Goal: Obtain resource: Obtain resource

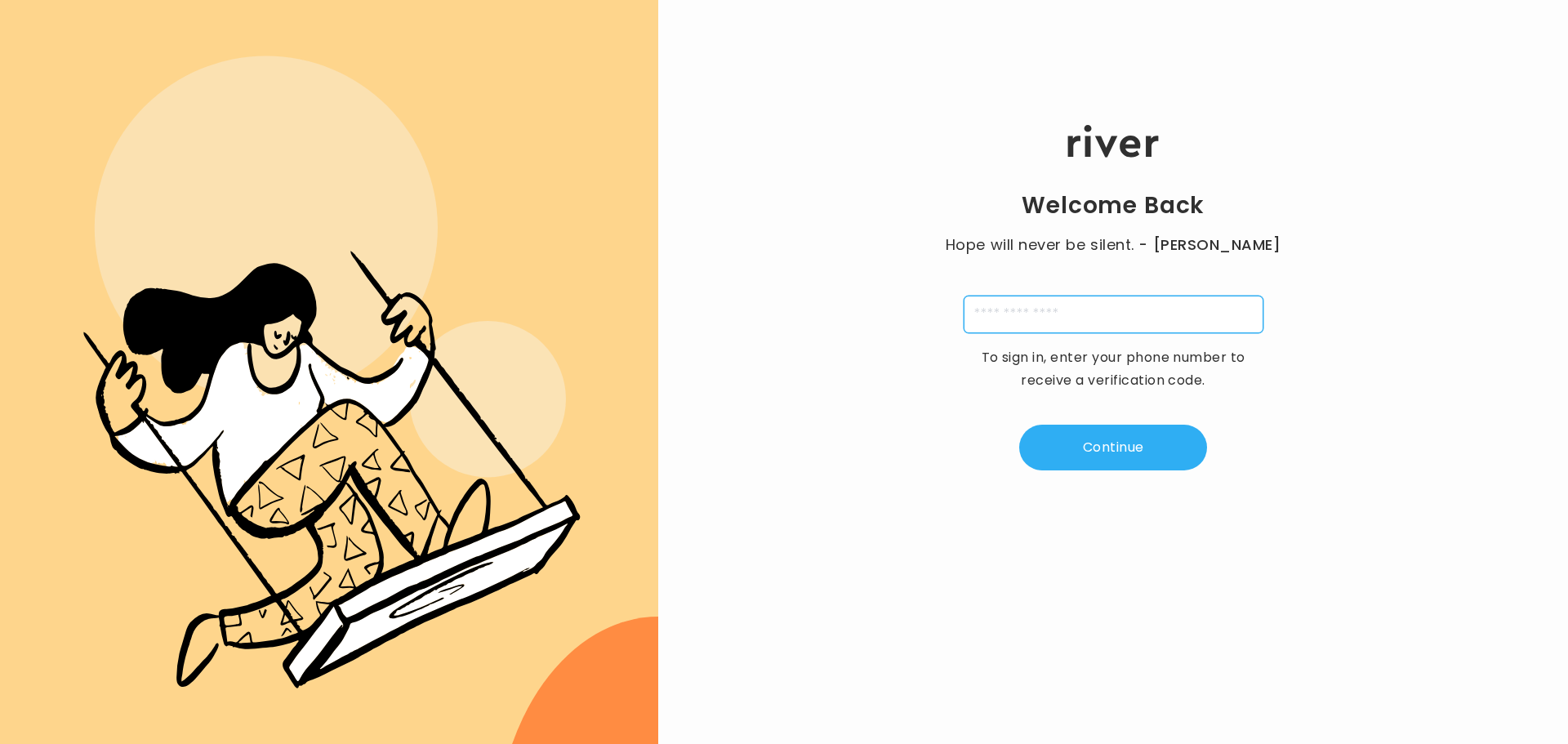
click at [1028, 320] on input "tel" at bounding box center [1114, 315] width 300 height 38
type input "**********"
type input "*"
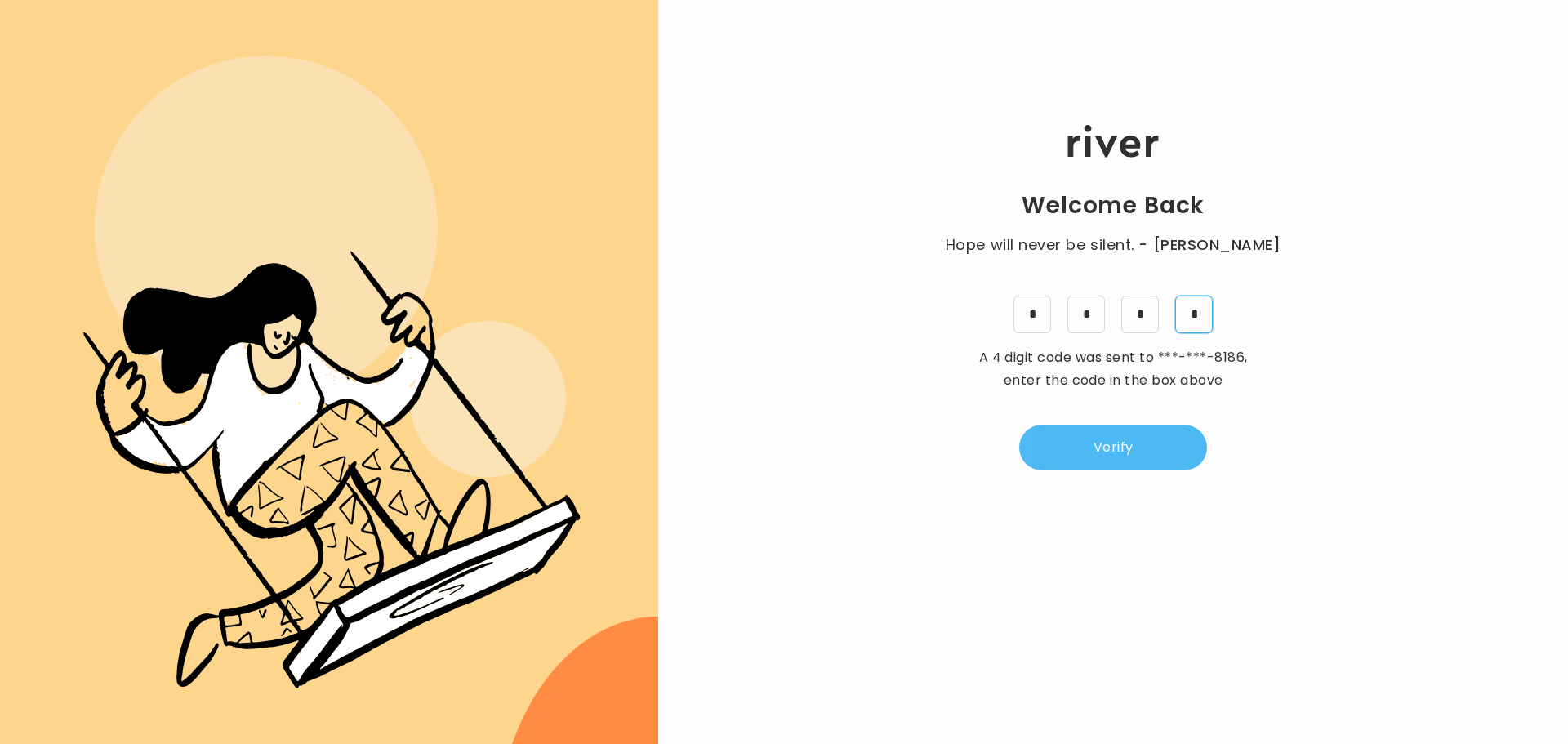
type input "*"
click at [1106, 453] on button "Verify" at bounding box center [1114, 447] width 188 height 46
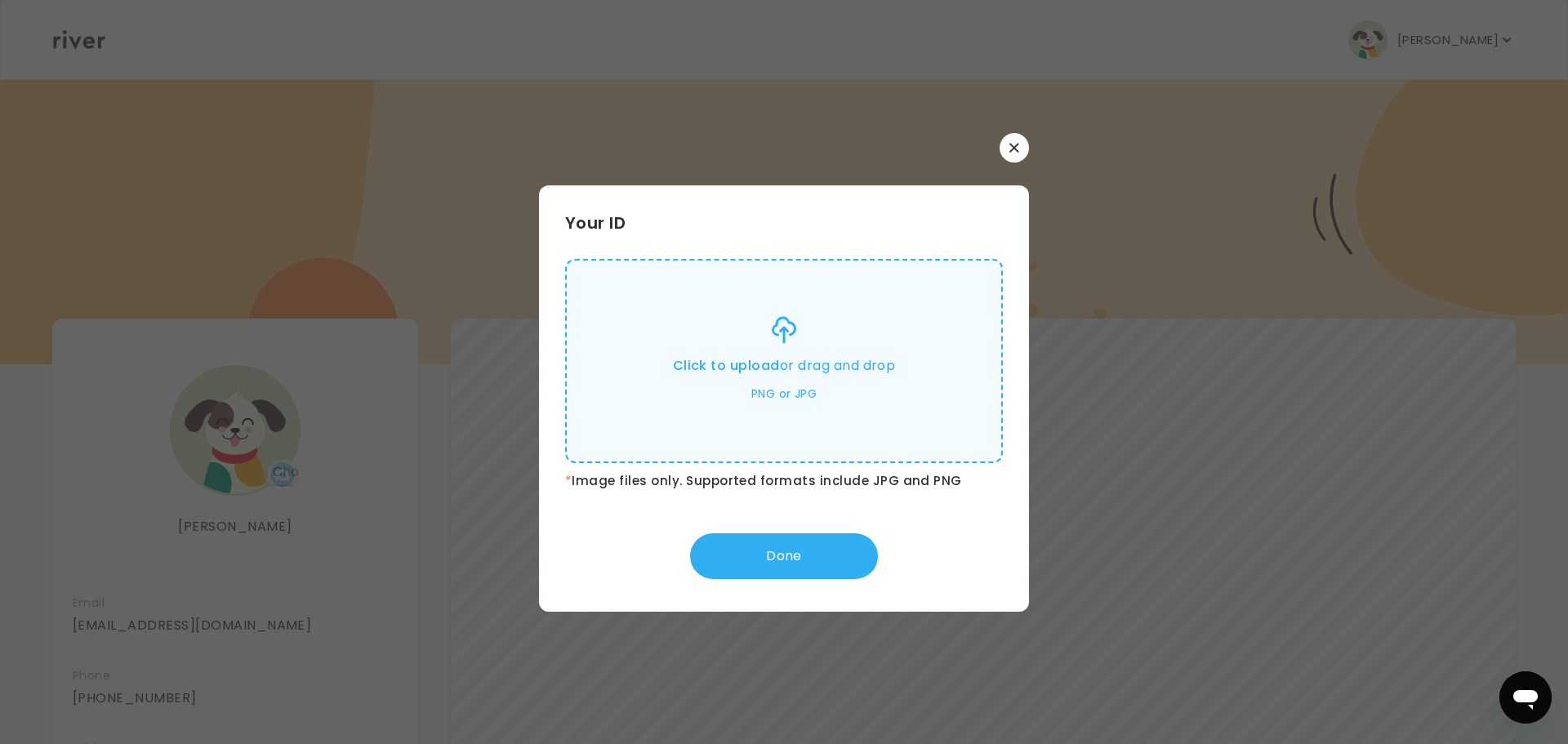
click at [829, 355] on p "Click to upload or drag and drop" at bounding box center [784, 366] width 223 height 23
click at [0, 0] on input "Click to upload or drag and drop PNG or JPG" at bounding box center [0, 0] width 0 height 0
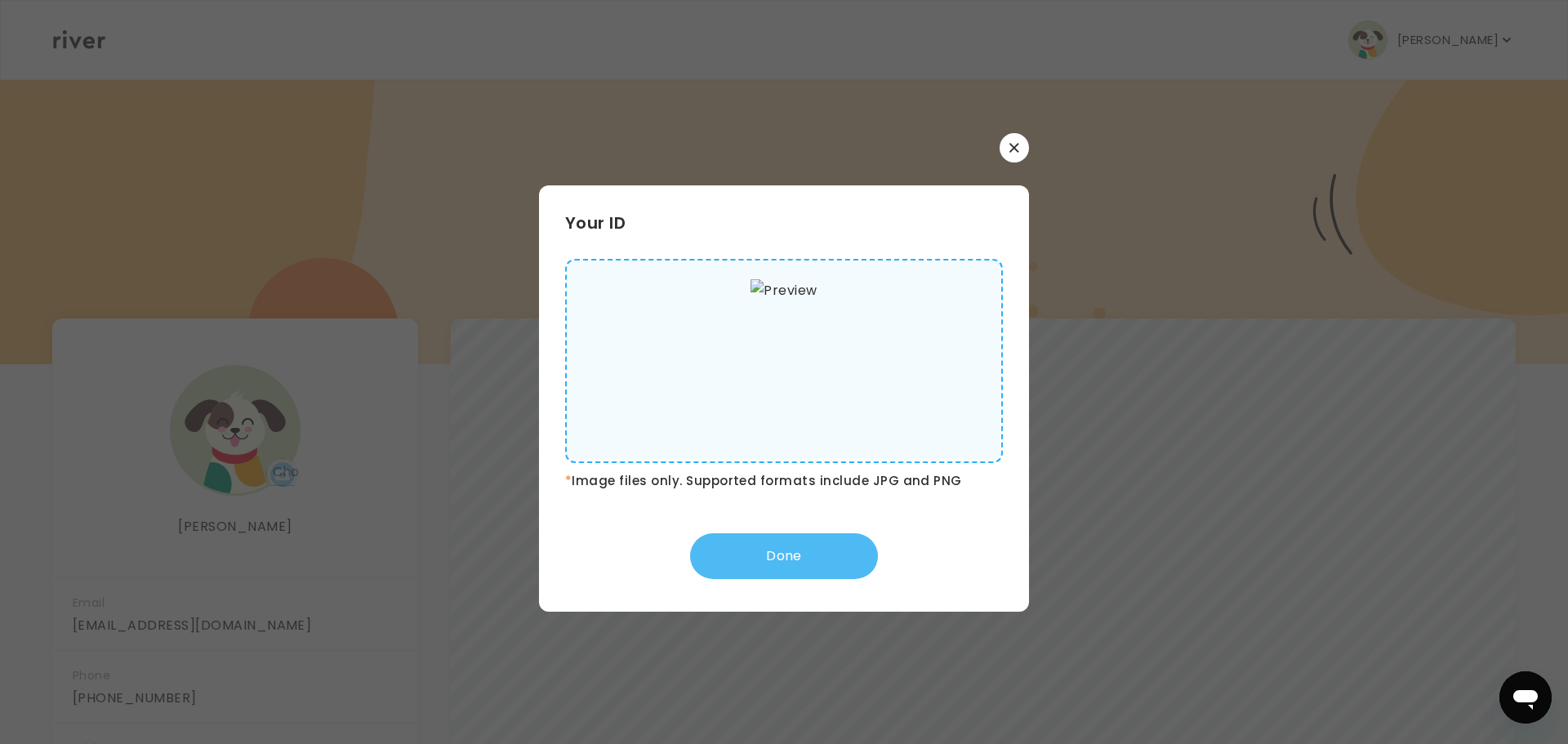
click at [801, 545] on button "Done" at bounding box center [784, 556] width 188 height 46
click at [817, 554] on button "Done" at bounding box center [784, 556] width 188 height 46
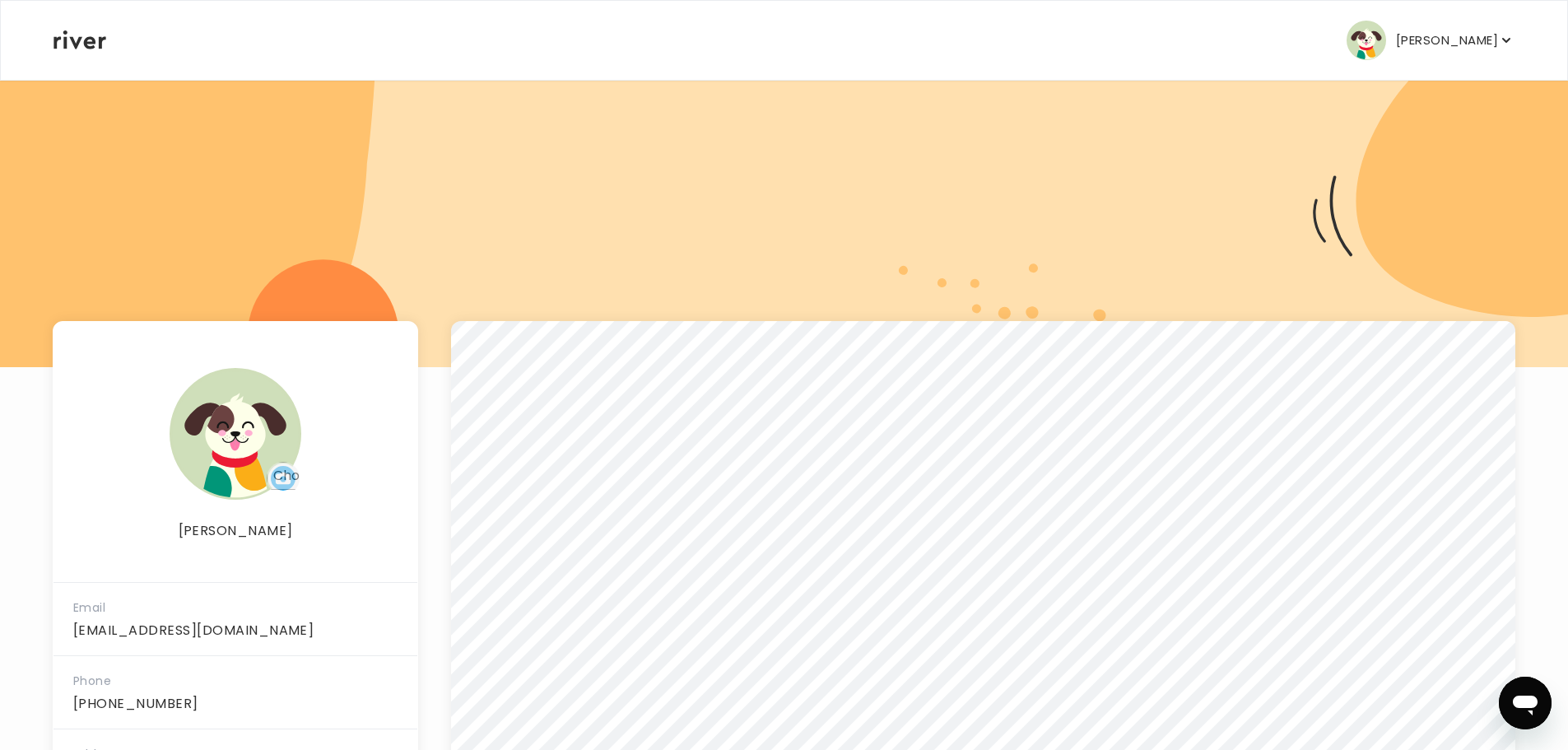
click at [1481, 44] on p "[PERSON_NAME]" at bounding box center [1446, 40] width 102 height 23
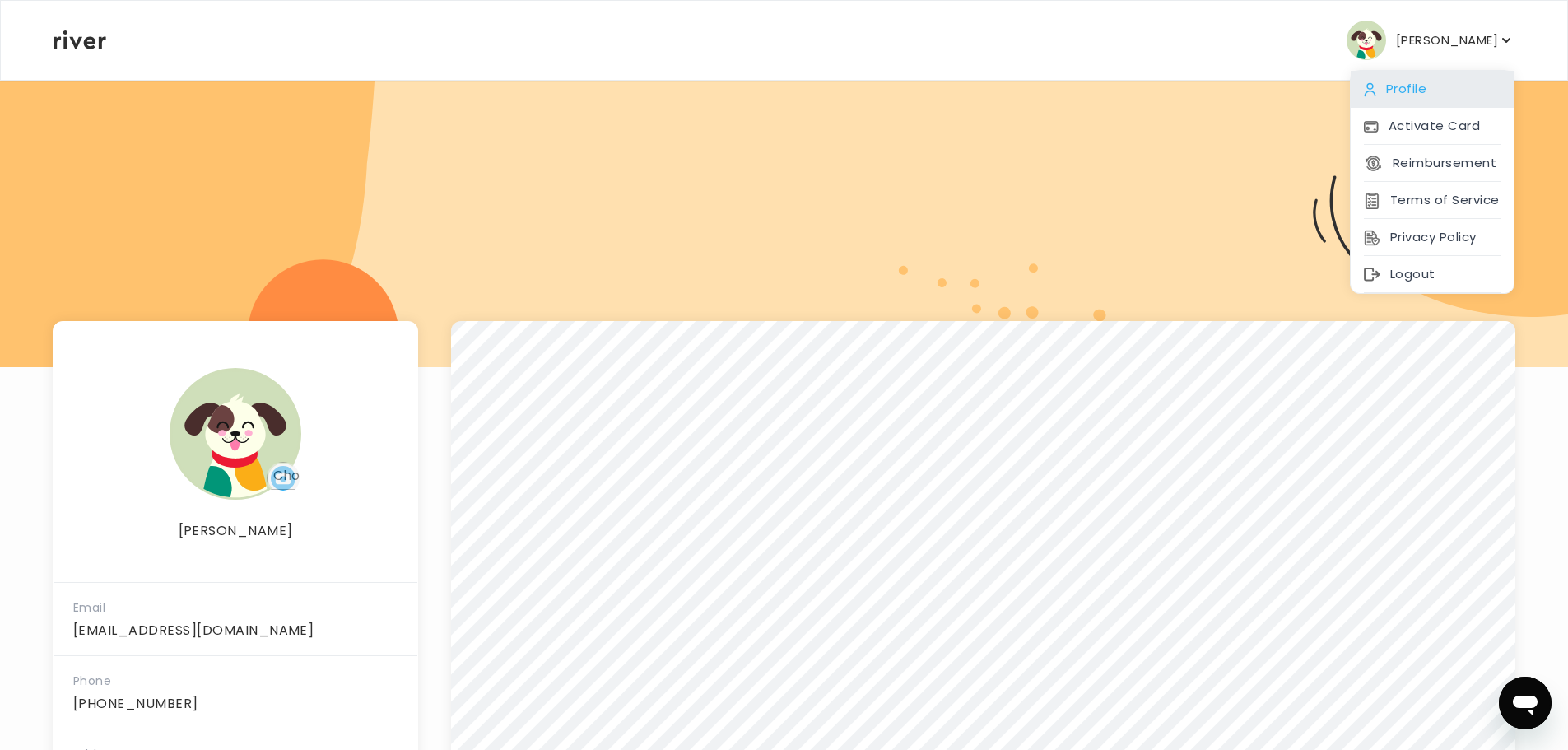
click at [1411, 87] on div "Profile" at bounding box center [1432, 89] width 163 height 37
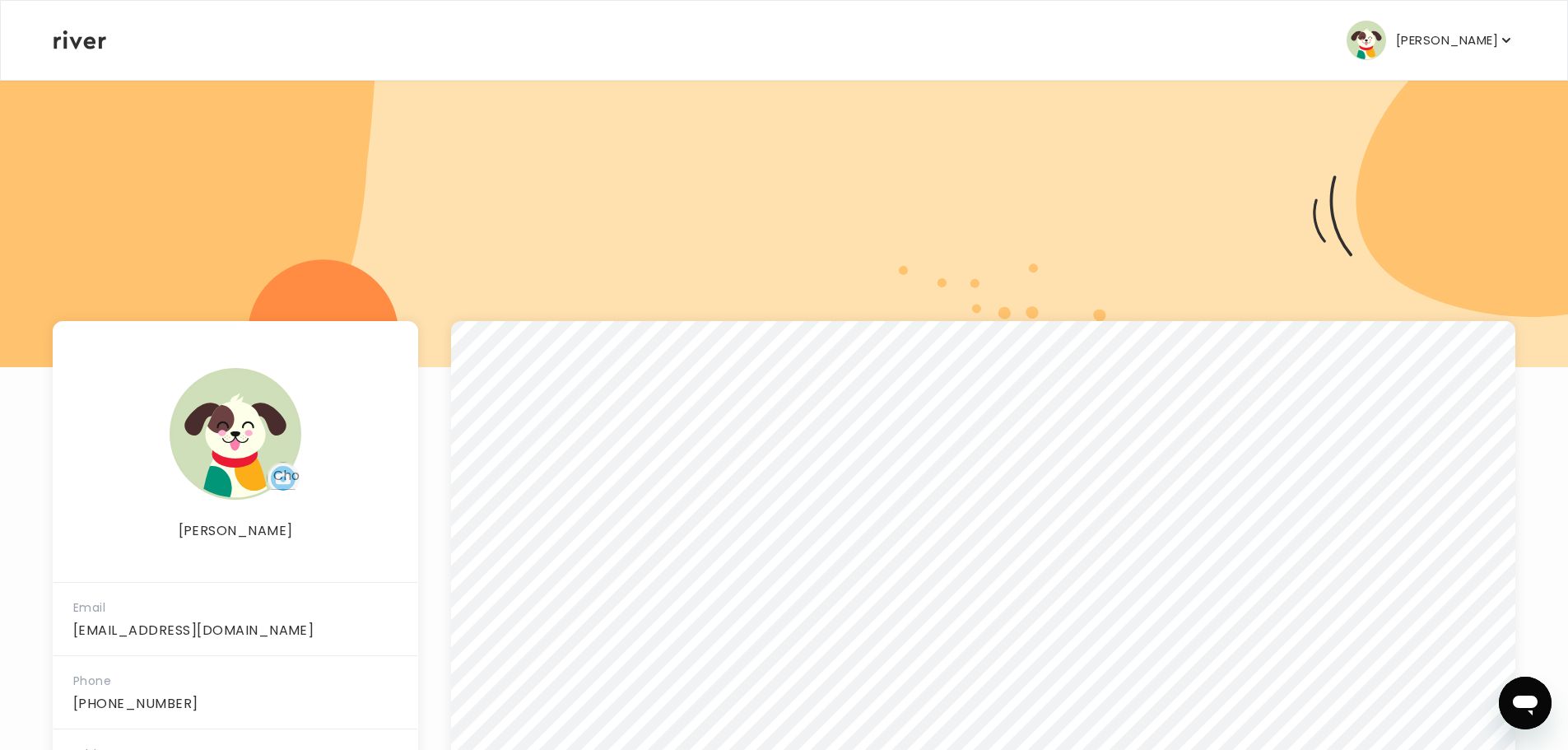
click at [1461, 42] on p "[PERSON_NAME]" at bounding box center [1446, 40] width 102 height 23
click at [72, 47] on icon at bounding box center [80, 40] width 53 height 19
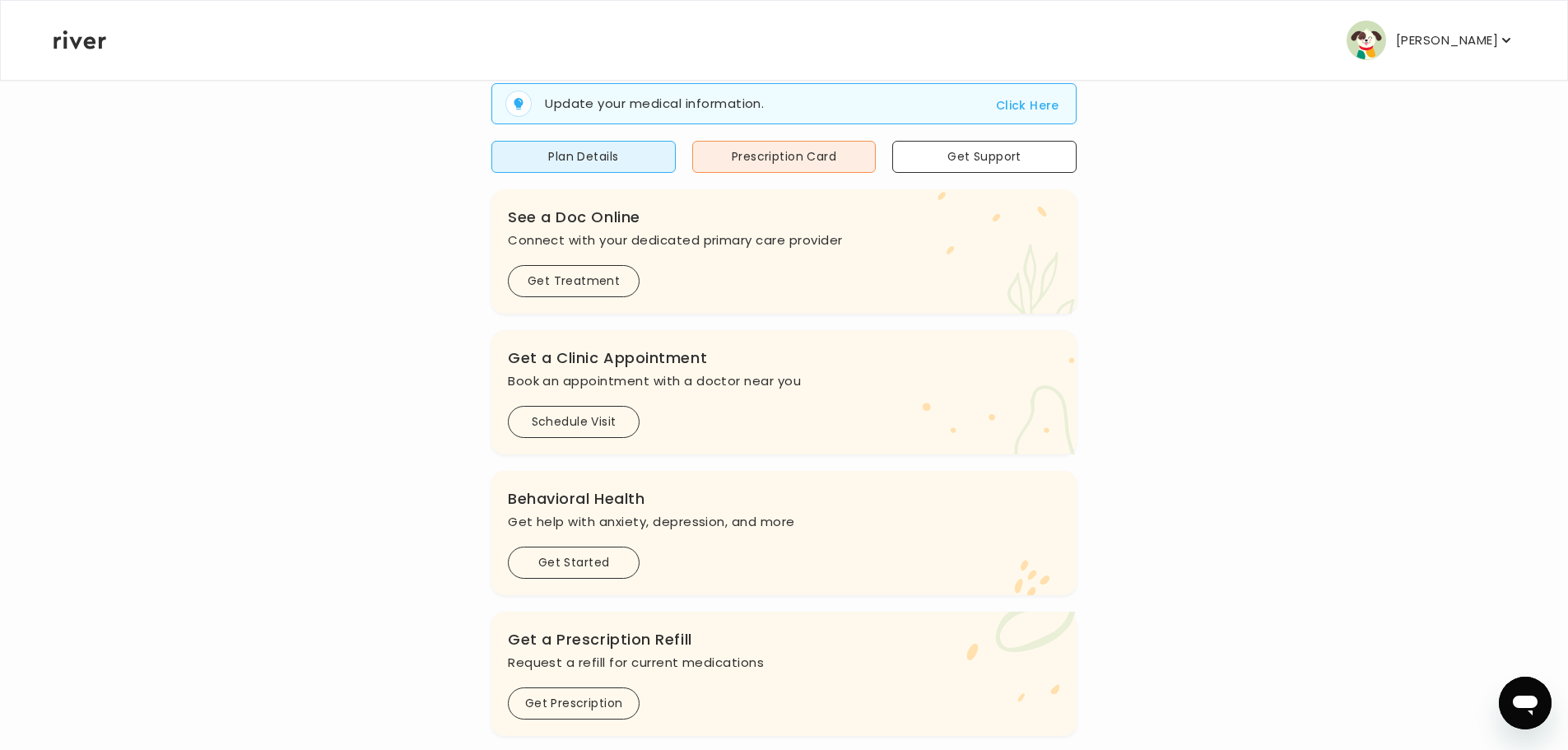
scroll to position [83, 0]
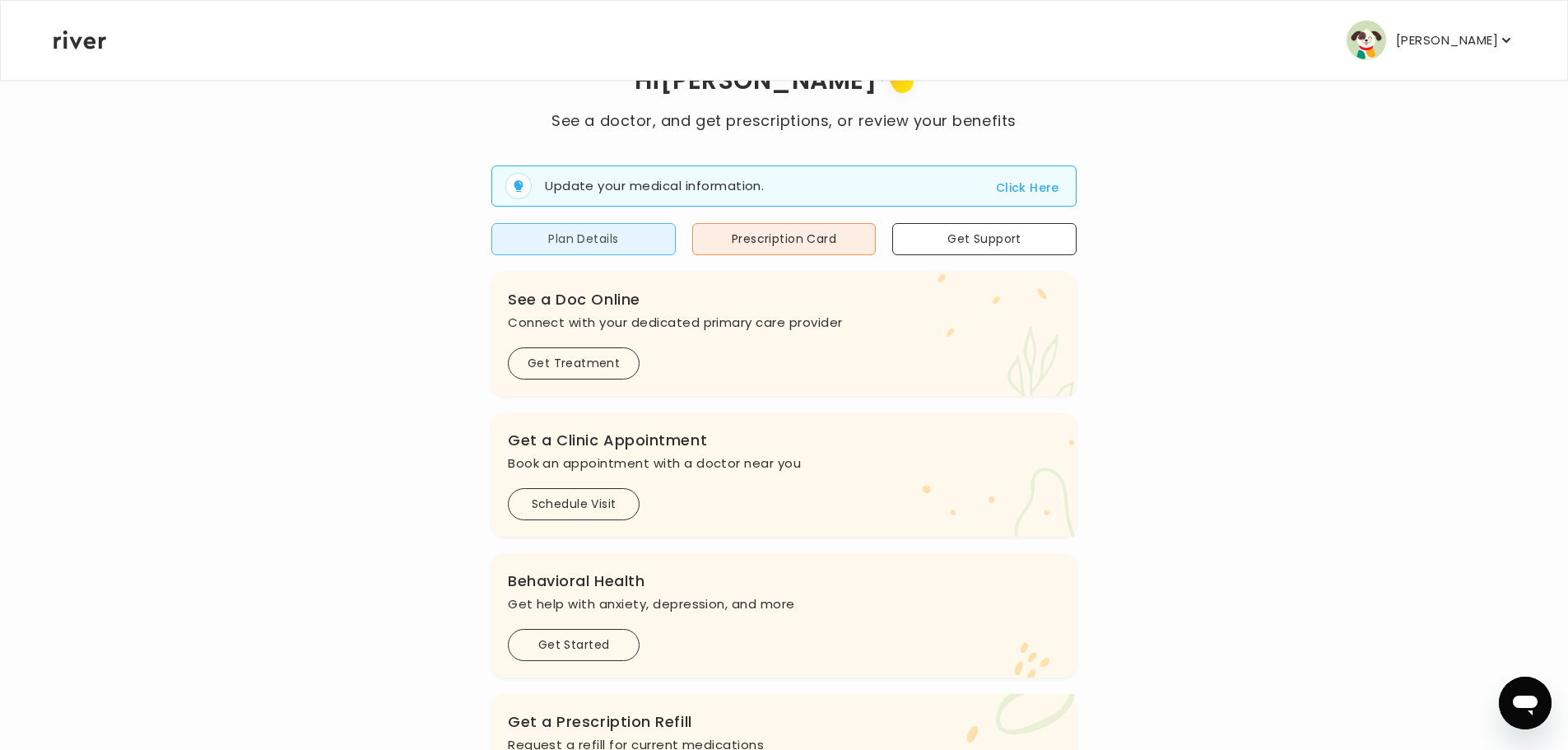
click at [608, 248] on button "Plan Details" at bounding box center [584, 239] width 184 height 32
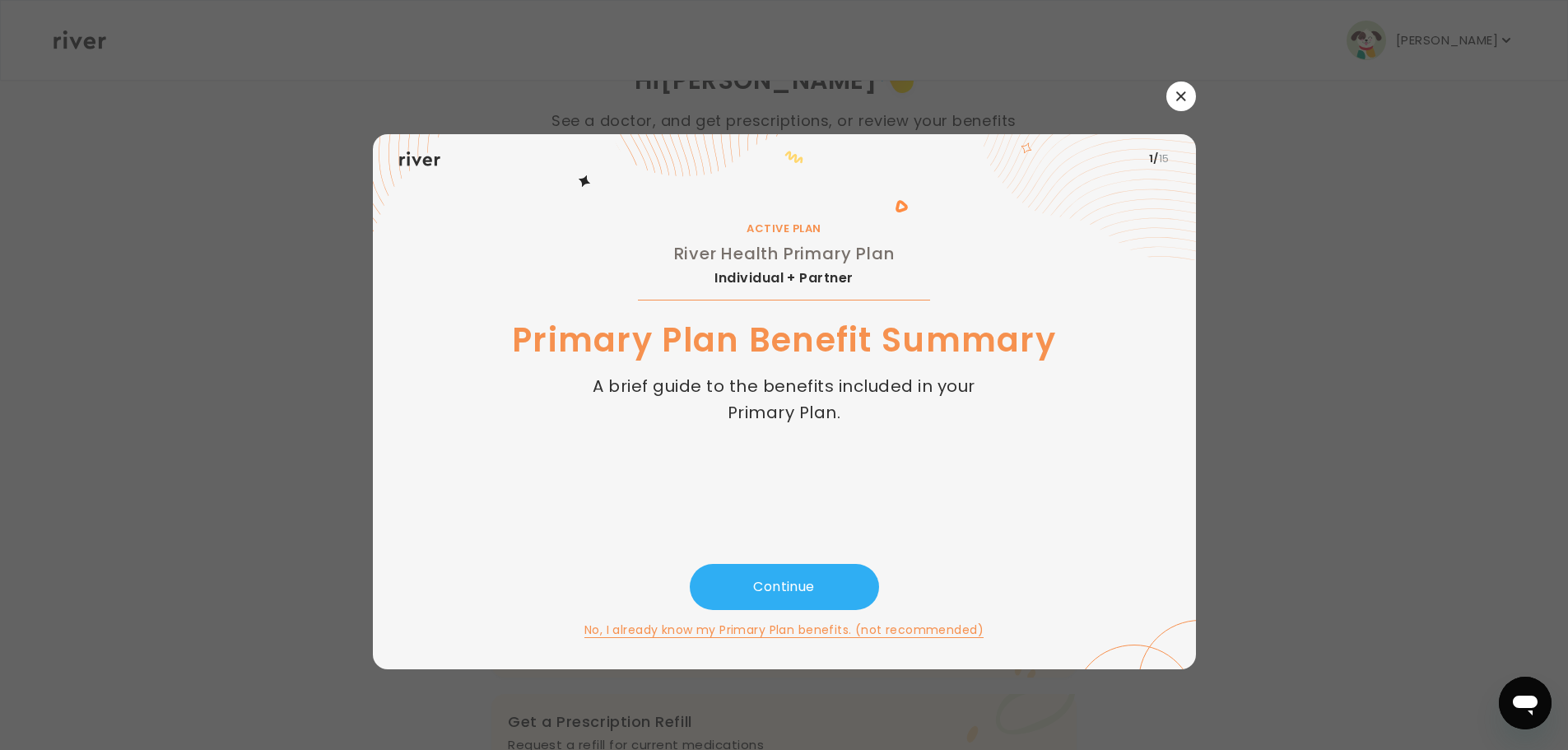
scroll to position [0, 0]
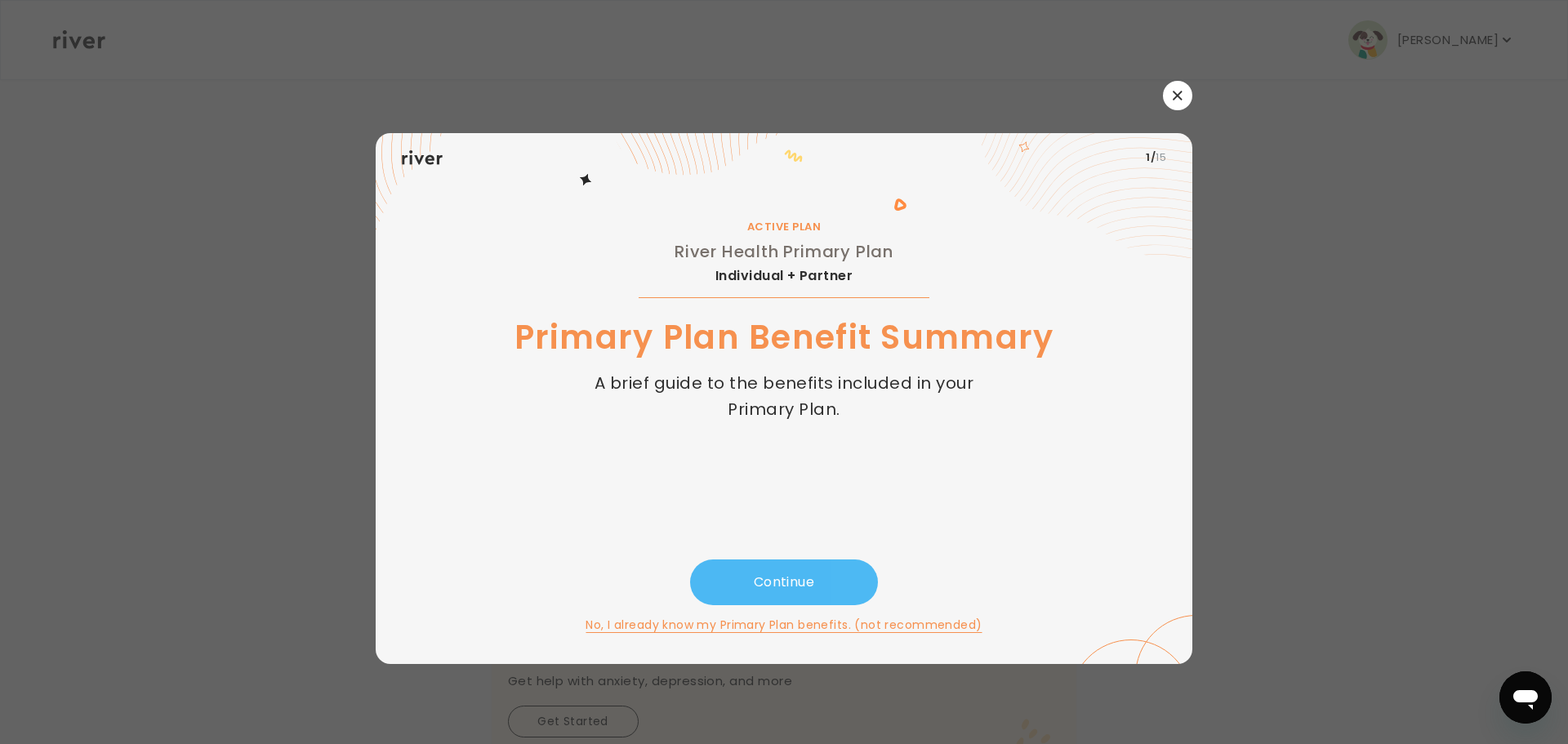
click at [800, 585] on button "Continue" at bounding box center [784, 582] width 188 height 46
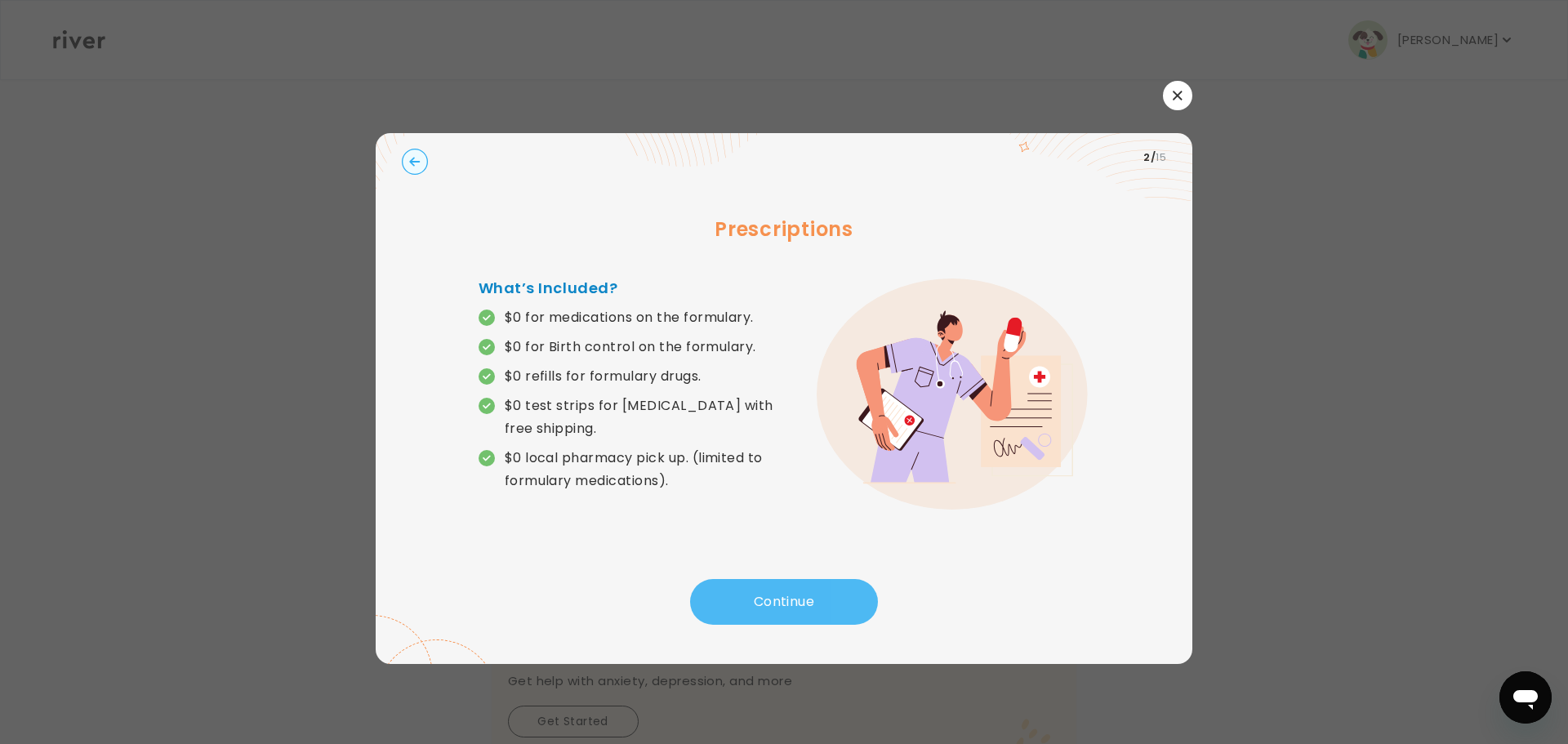
click at [789, 604] on button "Continue" at bounding box center [784, 602] width 188 height 46
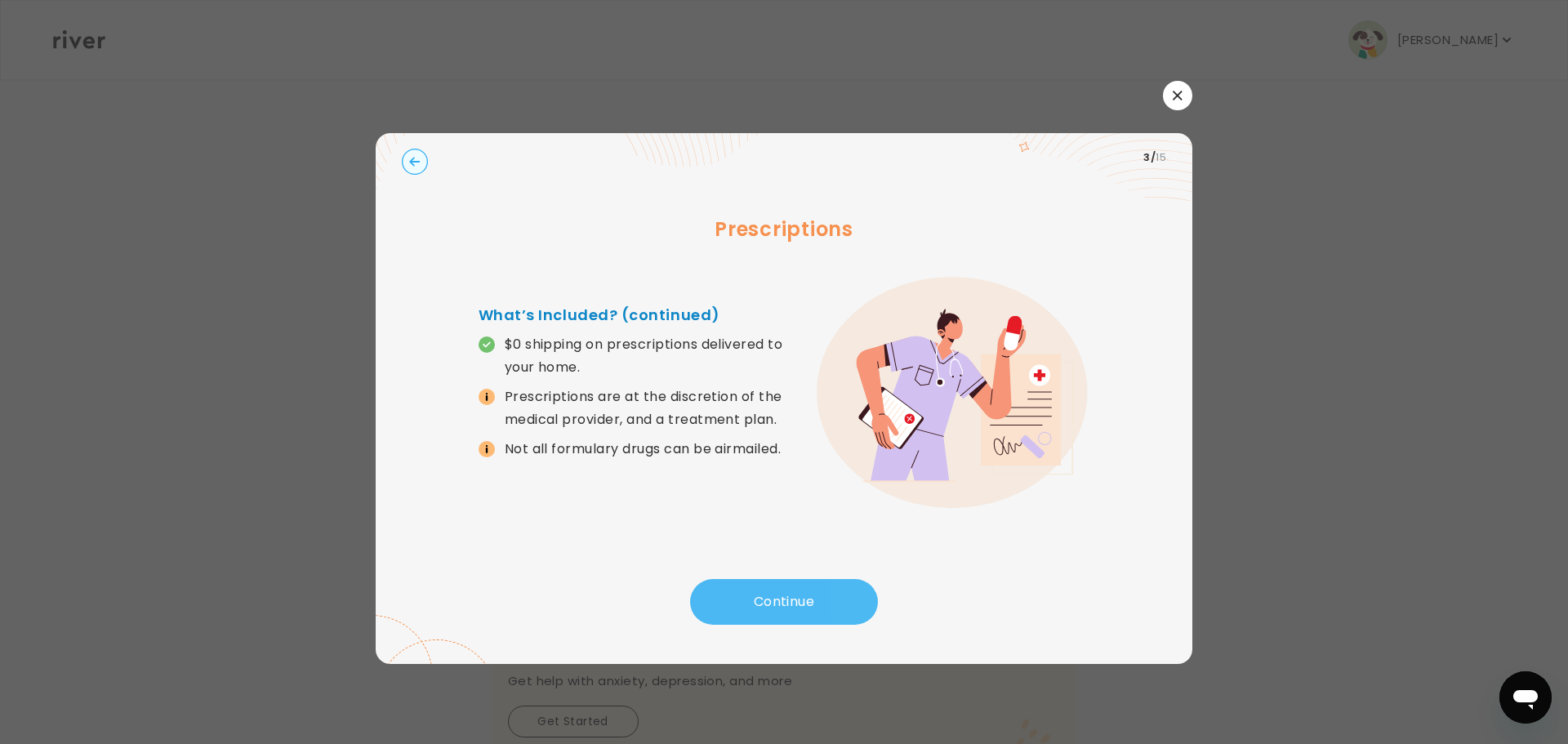
click at [795, 604] on button "Continue" at bounding box center [784, 602] width 188 height 46
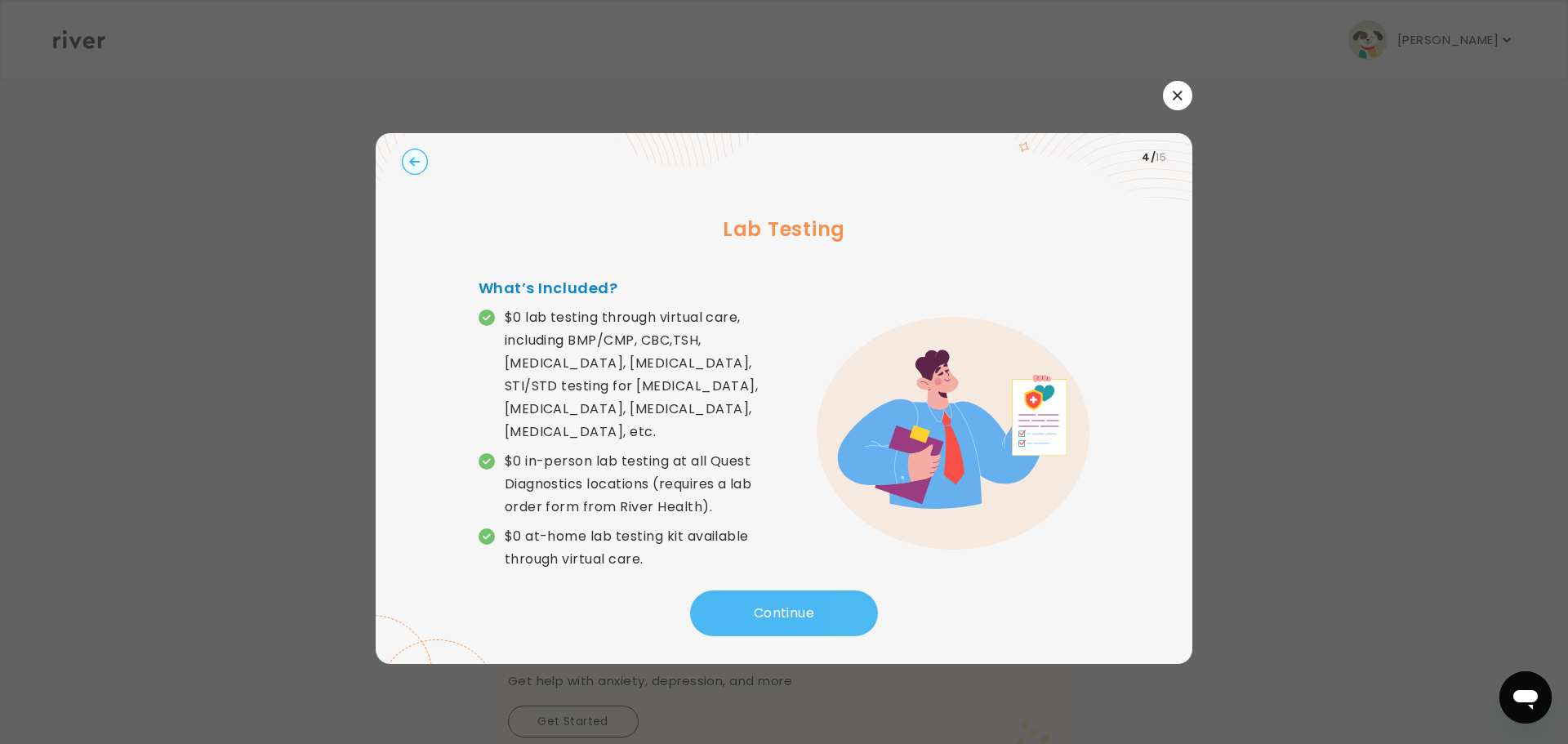
click at [797, 604] on button "Continue" at bounding box center [784, 613] width 188 height 46
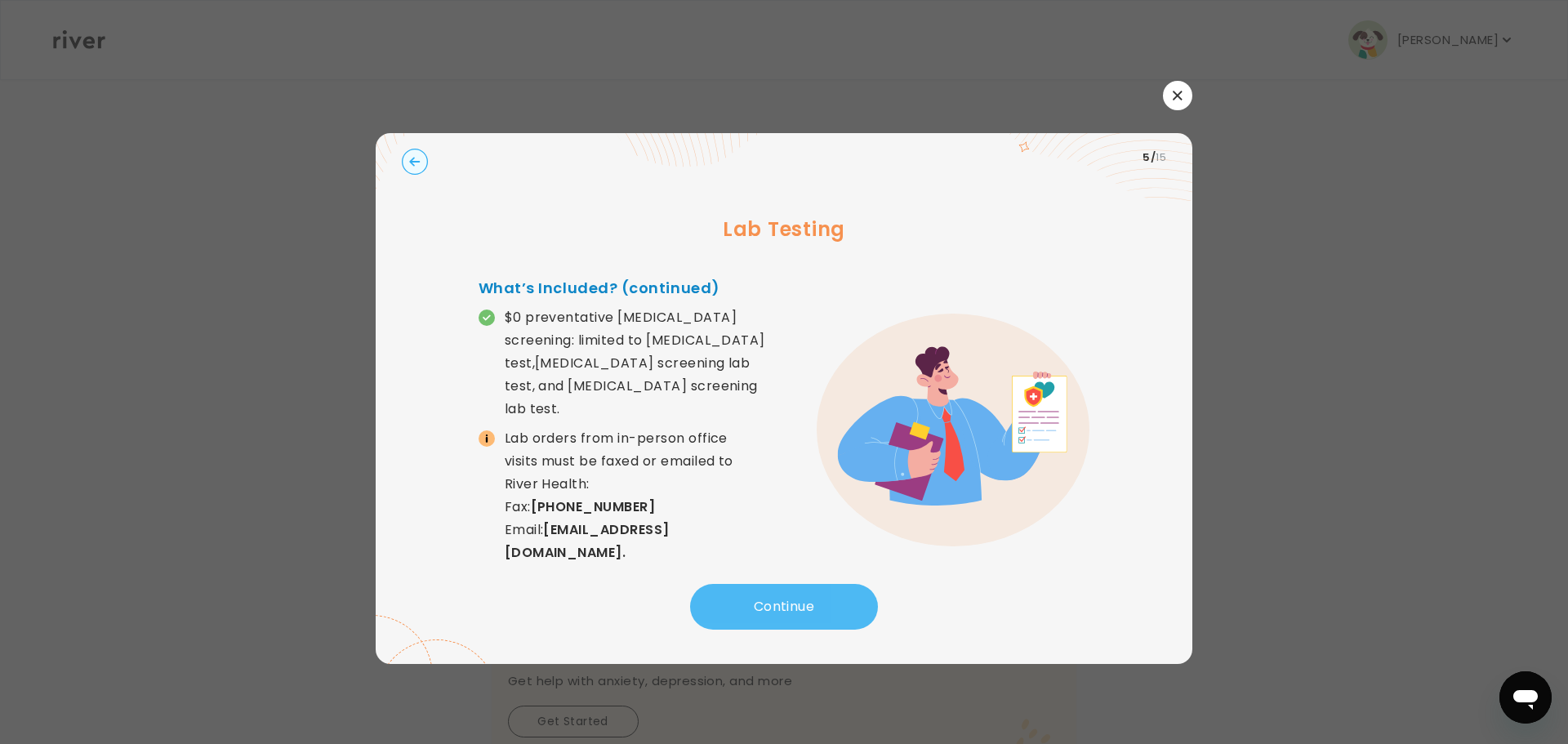
click at [799, 604] on button "Continue" at bounding box center [784, 607] width 188 height 46
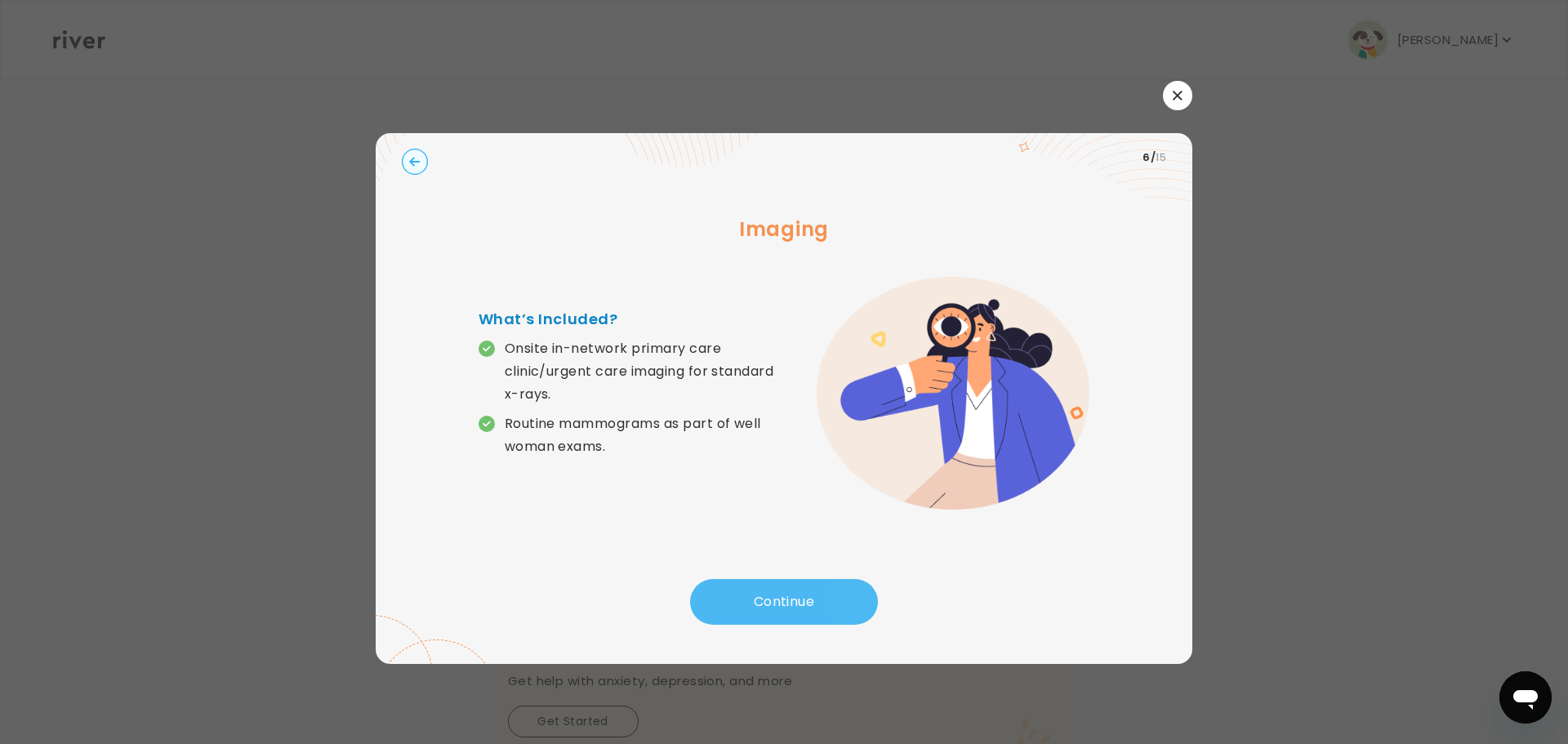
click at [807, 600] on button "Continue" at bounding box center [784, 602] width 188 height 46
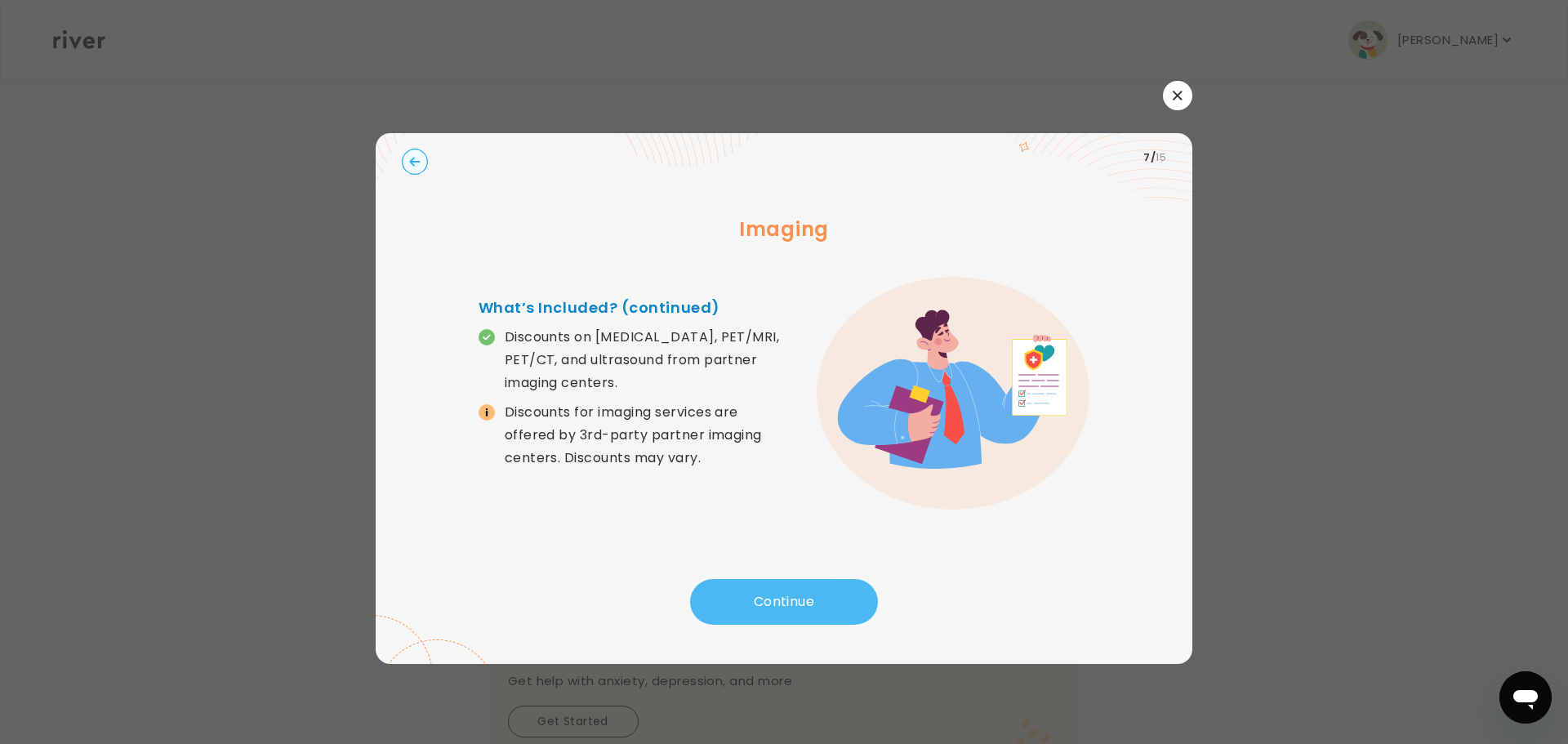
click at [808, 601] on button "Continue" at bounding box center [784, 602] width 188 height 46
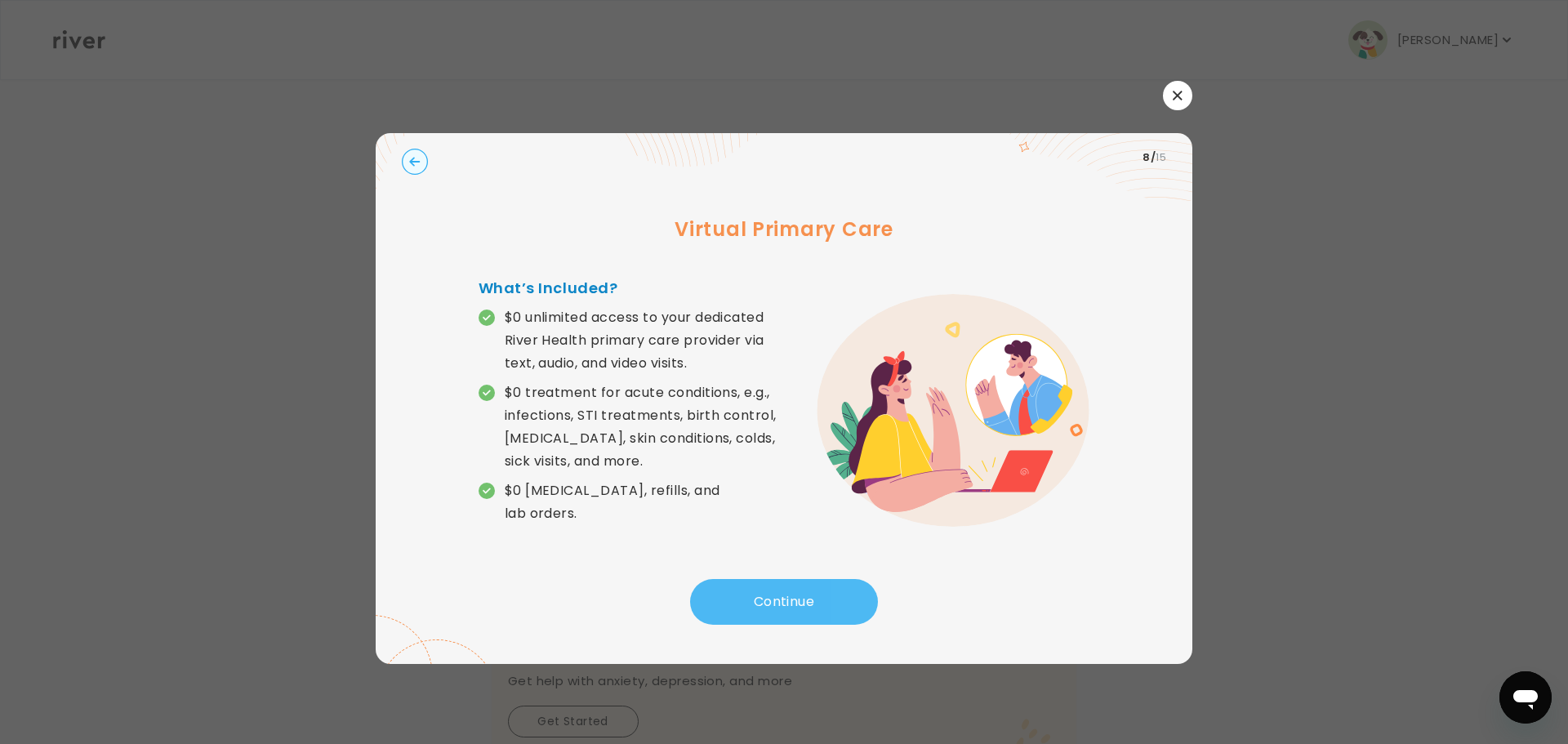
click at [808, 601] on button "Continue" at bounding box center [784, 602] width 188 height 46
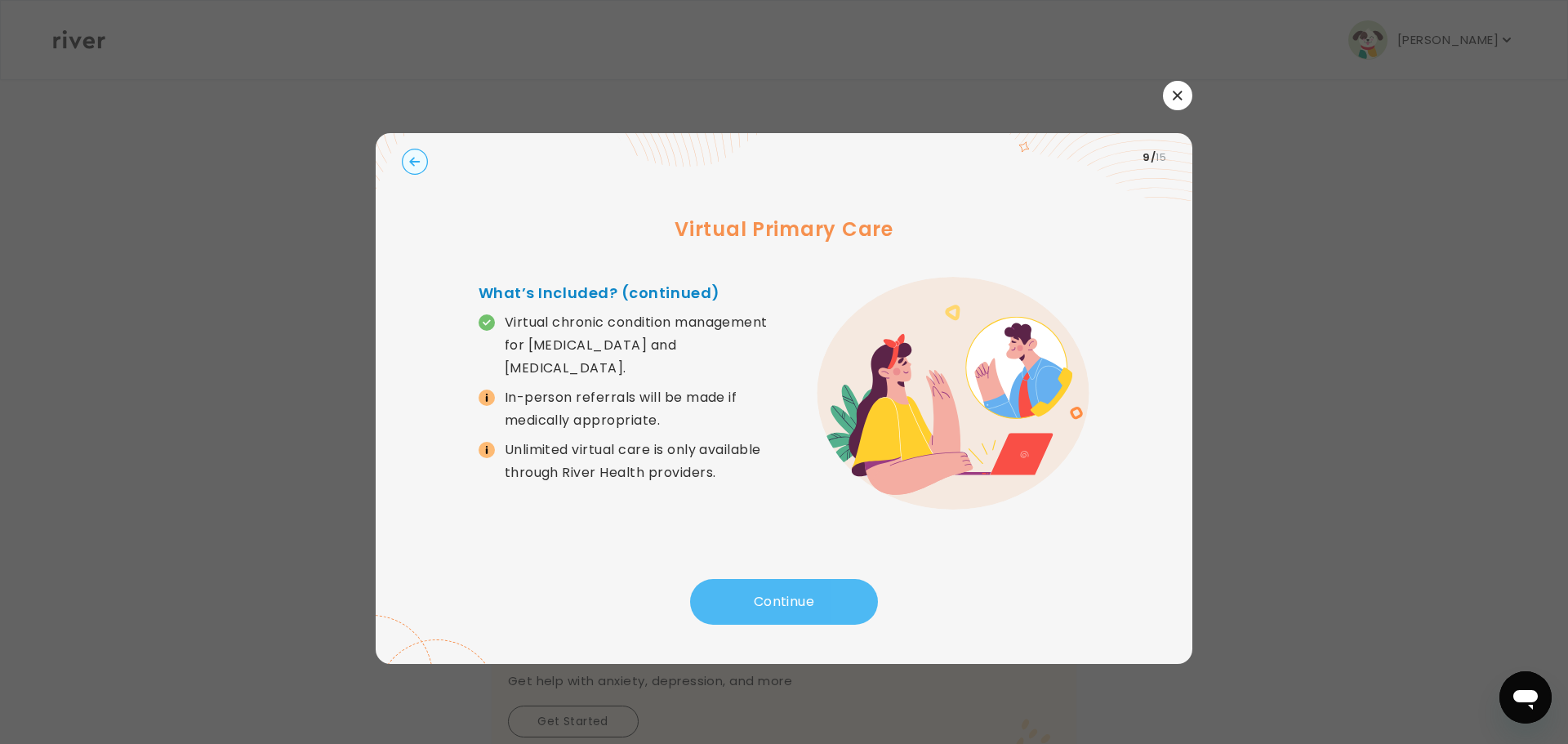
click at [809, 604] on button "Continue" at bounding box center [784, 602] width 188 height 46
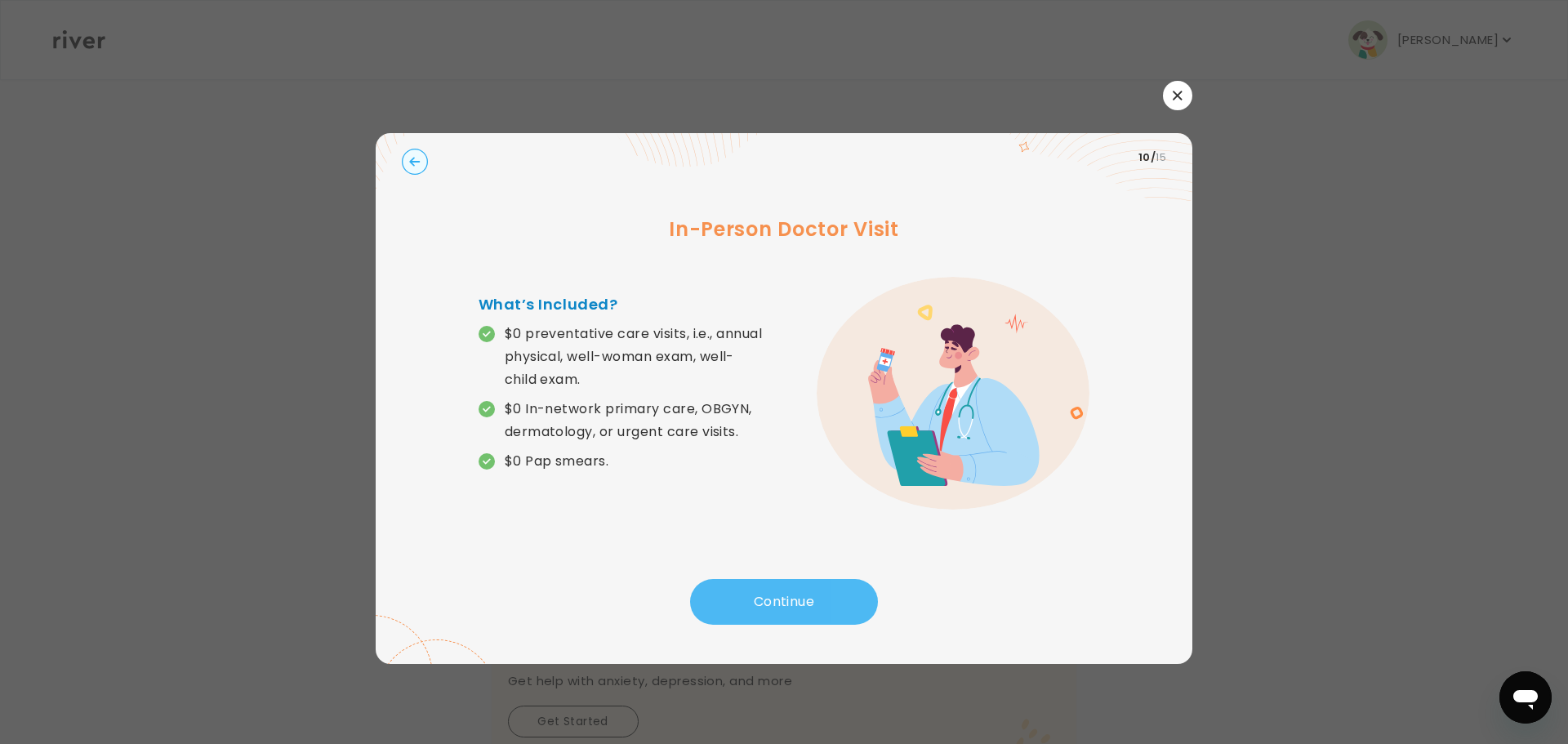
click at [810, 604] on button "Continue" at bounding box center [784, 602] width 188 height 46
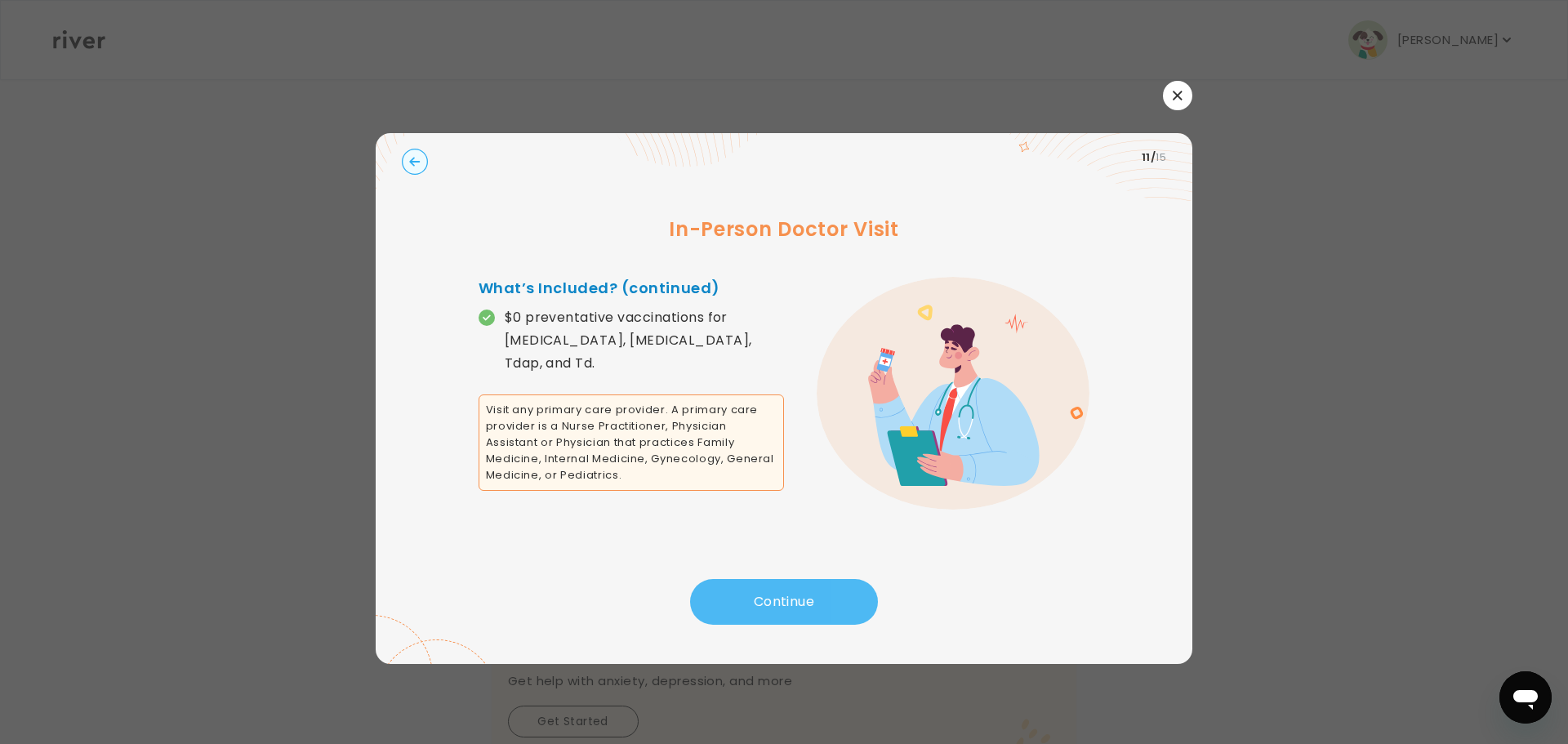
click at [802, 602] on button "Continue" at bounding box center [784, 602] width 188 height 46
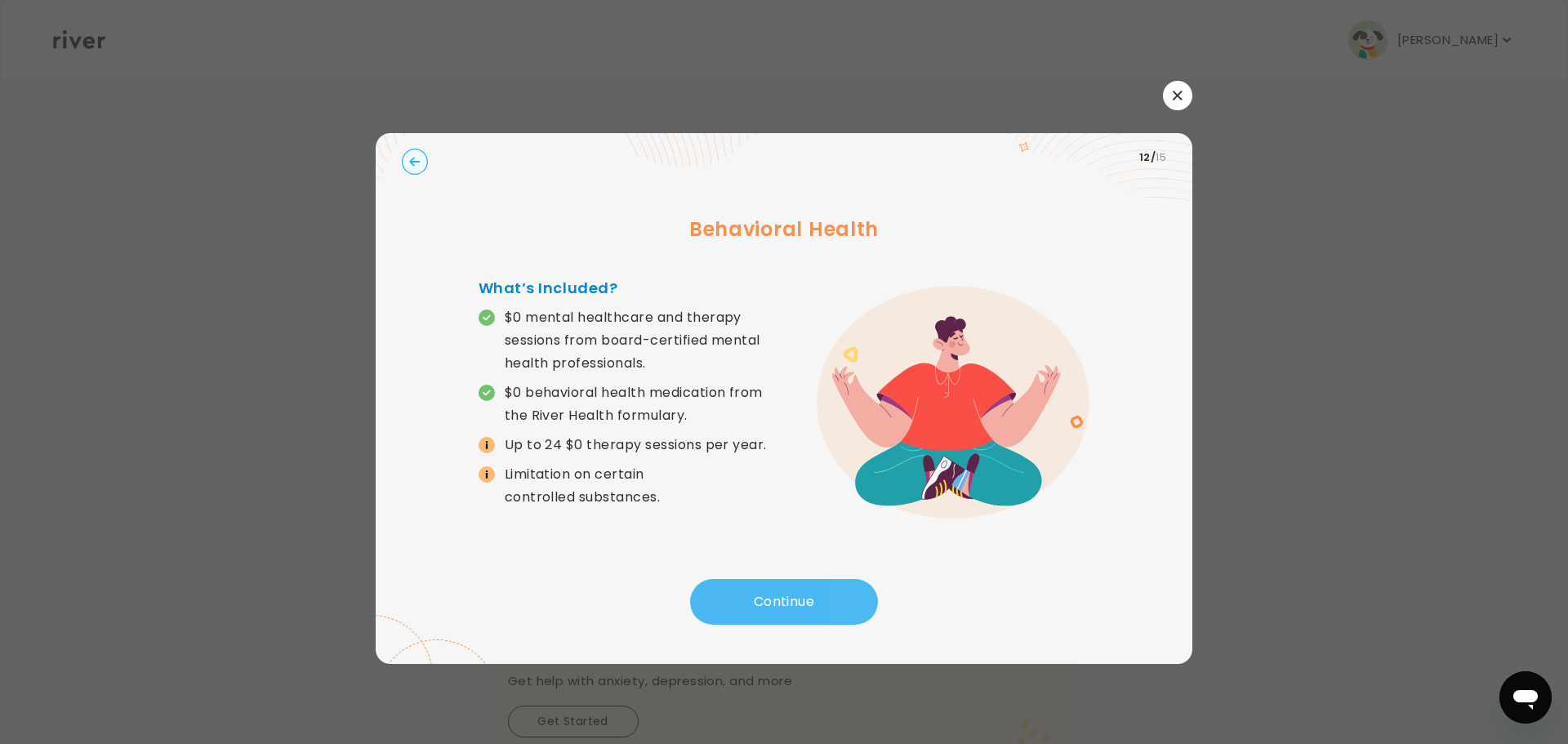
click at [776, 595] on button "Continue" at bounding box center [784, 602] width 188 height 46
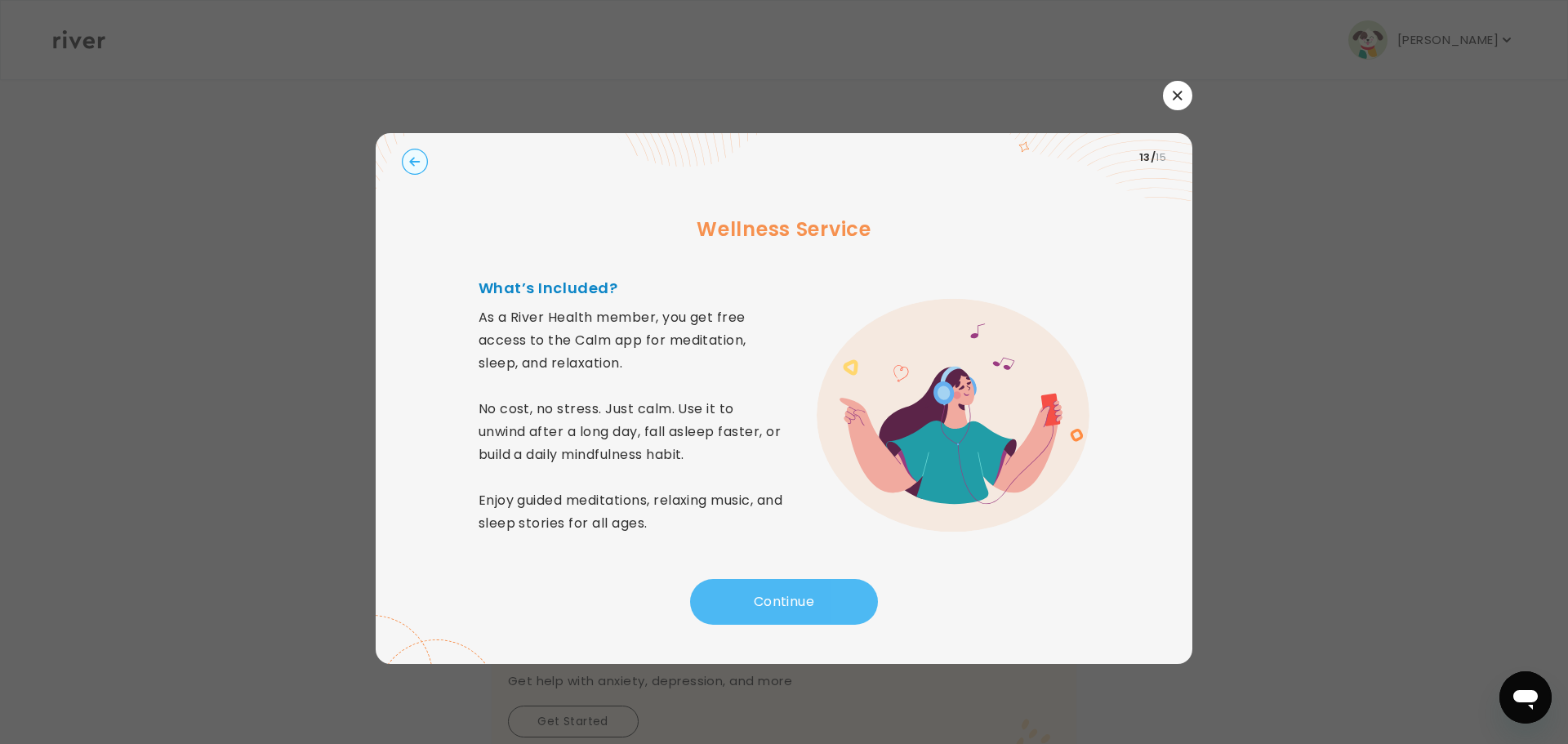
click at [780, 597] on button "Continue" at bounding box center [784, 602] width 188 height 46
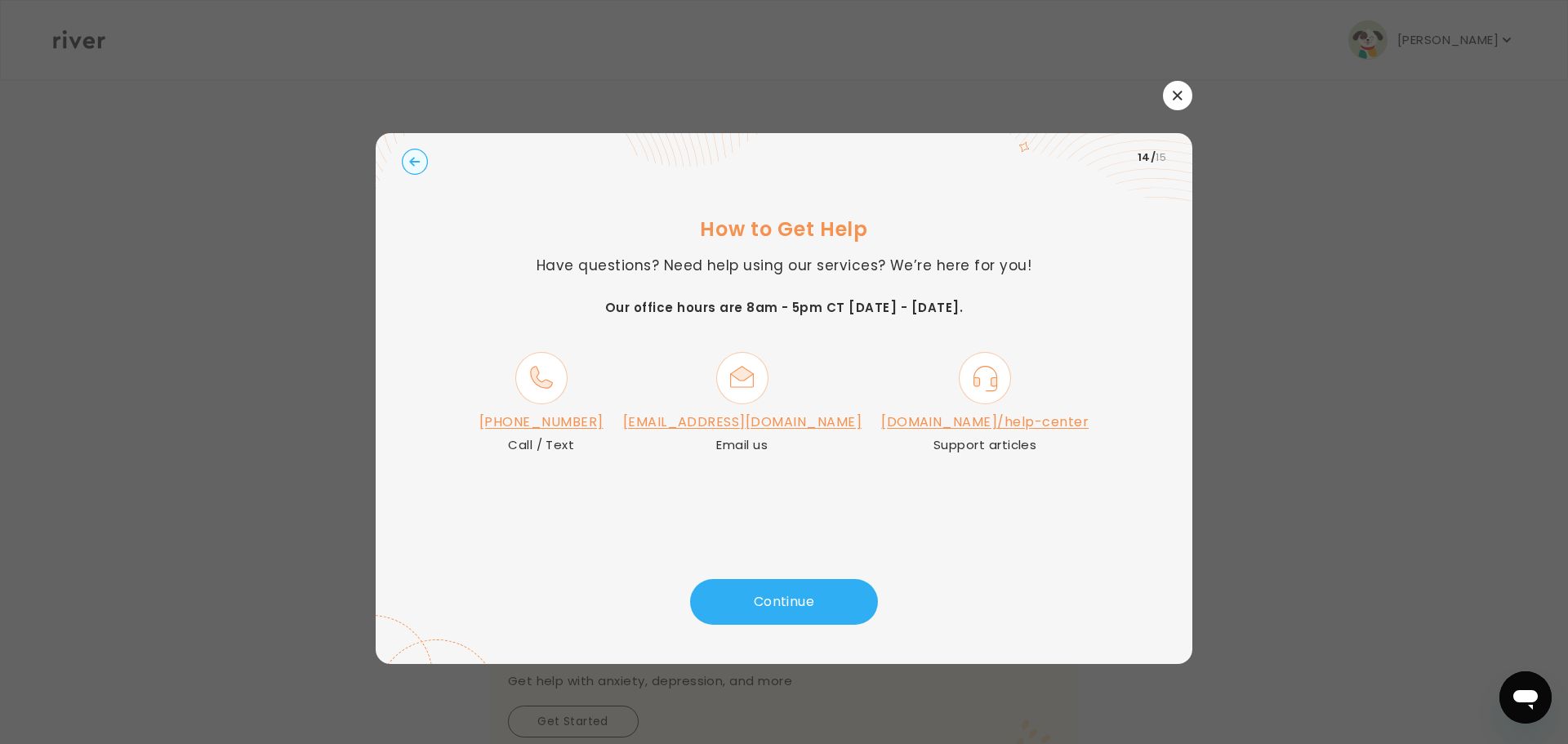
click at [931, 424] on link "[DOMAIN_NAME]/help-center" at bounding box center [984, 422] width 208 height 19
click at [809, 593] on button "Continue" at bounding box center [784, 602] width 188 height 46
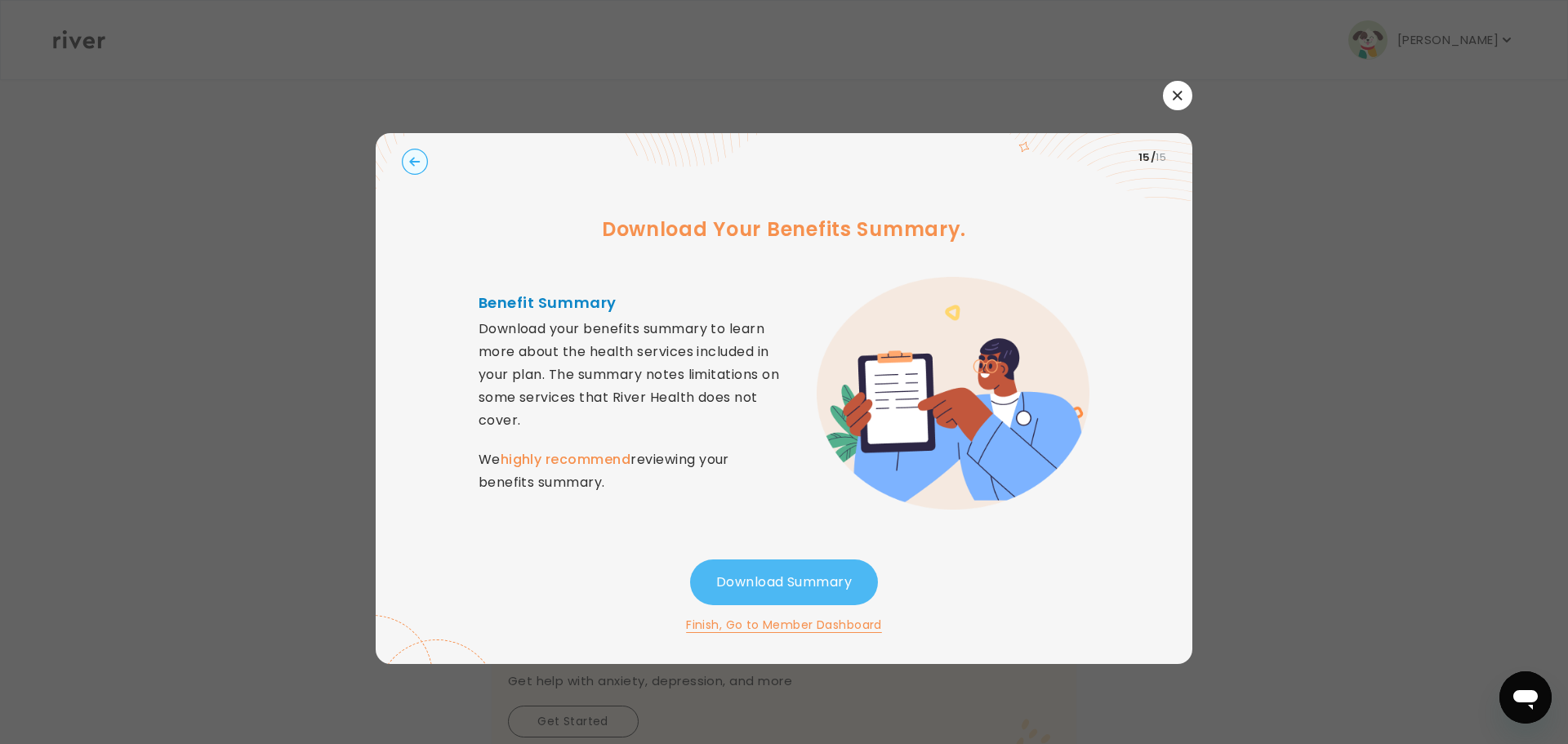
click at [799, 577] on button "Download Summary" at bounding box center [784, 582] width 188 height 46
